Goal: Information Seeking & Learning: Learn about a topic

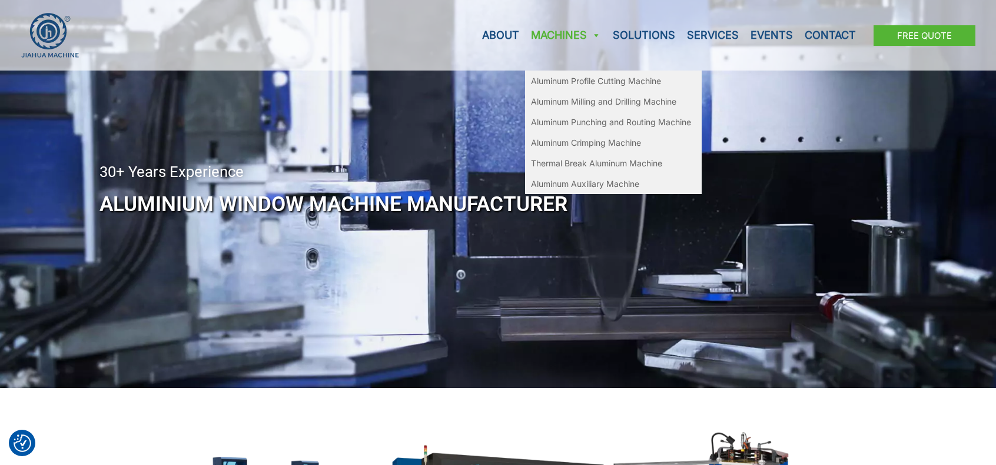
click at [570, 39] on link "Machines" at bounding box center [566, 35] width 82 height 71
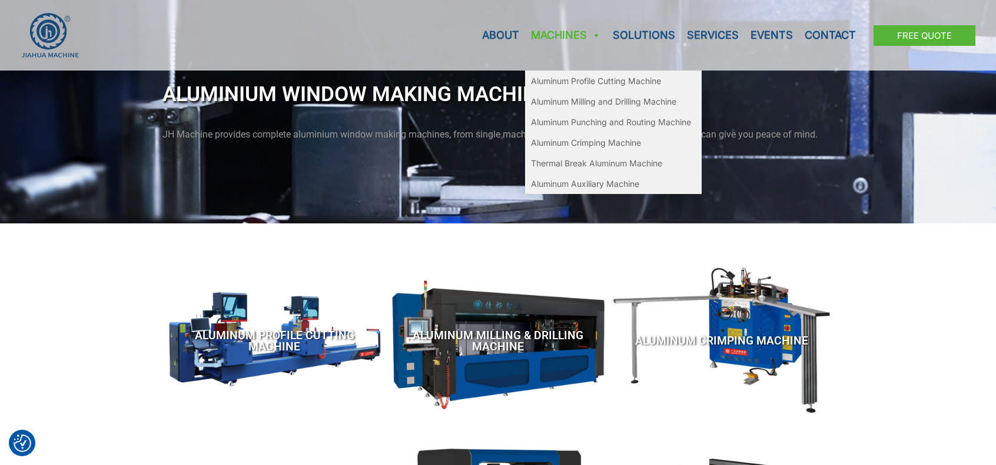
click at [588, 30] on link "Machines" at bounding box center [566, 35] width 82 height 71
click at [634, 82] on link "Aluminum Profile Cutting Machine" at bounding box center [613, 81] width 177 height 21
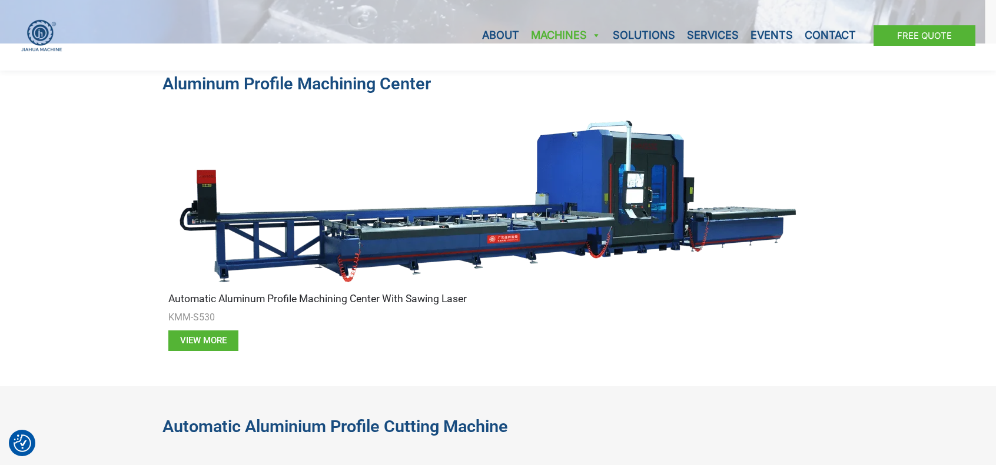
scroll to position [353, 0]
click at [180, 337] on span "View more" at bounding box center [203, 341] width 46 height 9
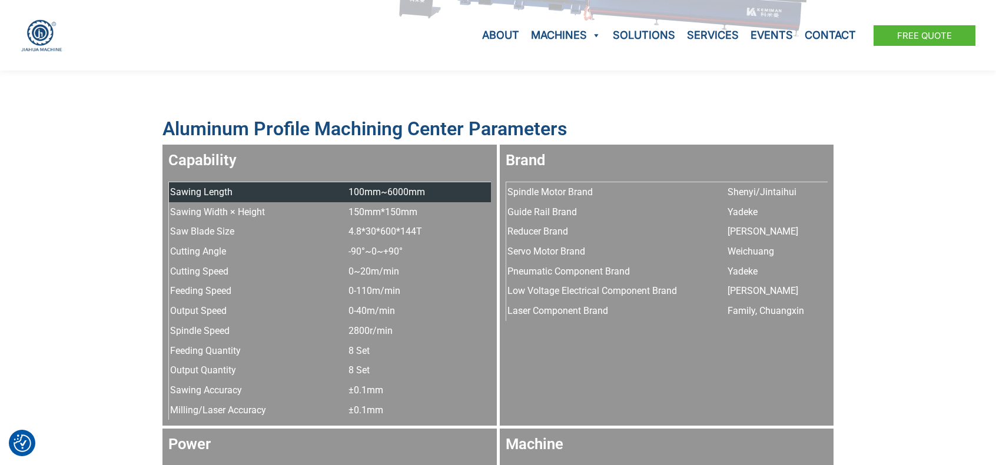
scroll to position [1177, 0]
